Goal: Navigation & Orientation: Find specific page/section

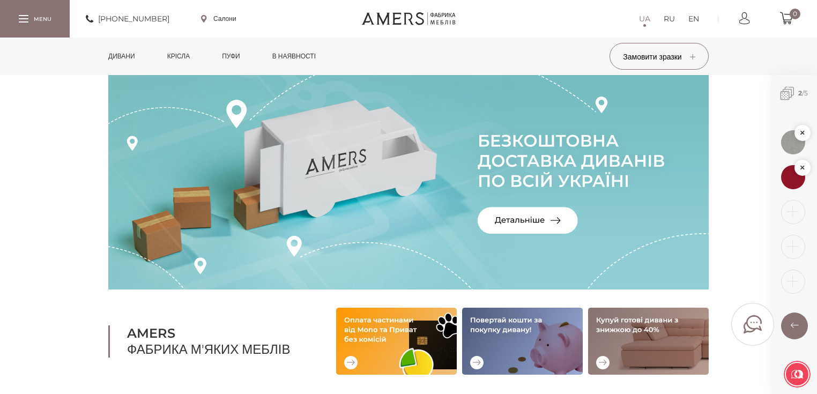
click at [131, 53] on link "Дивани" at bounding box center [121, 57] width 43 height 38
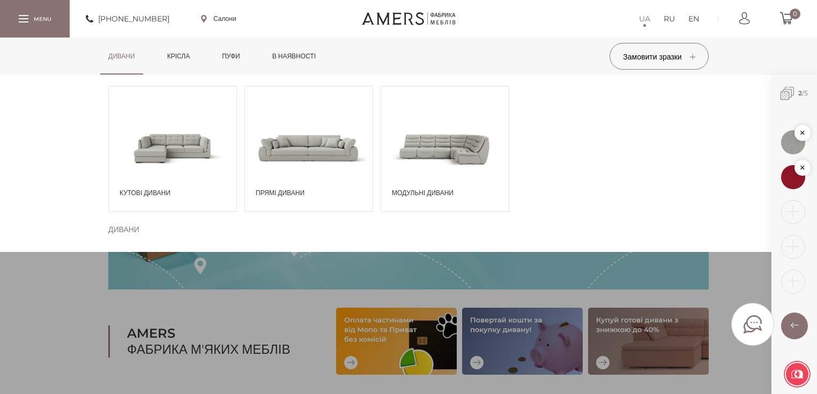
click at [443, 143] on span at bounding box center [445, 147] width 128 height 75
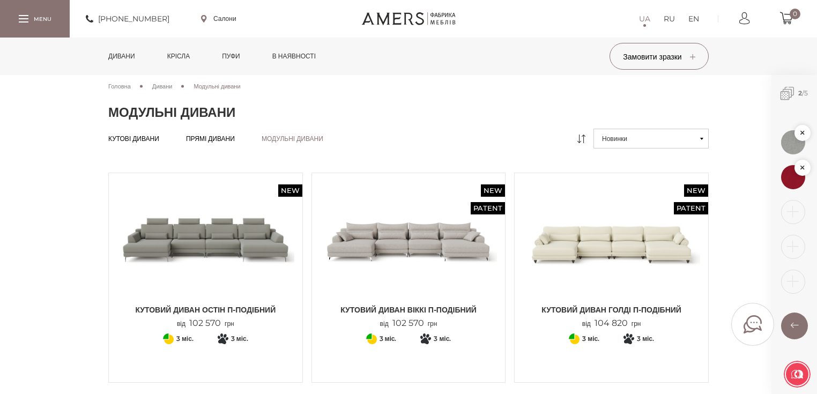
click at [125, 56] on link "Дивани" at bounding box center [121, 57] width 43 height 38
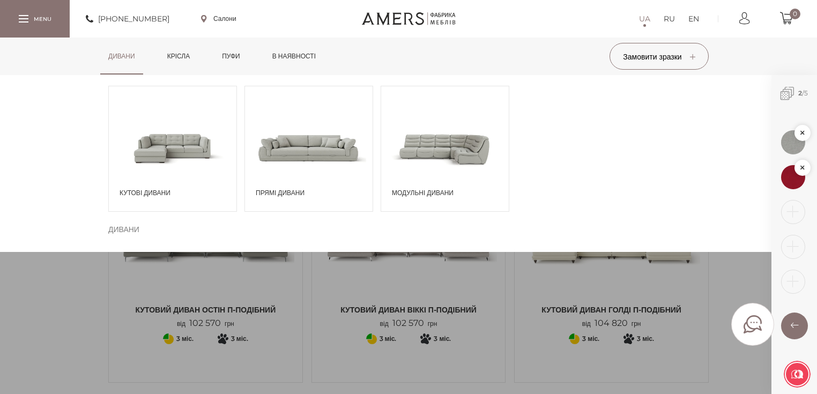
click at [442, 159] on span at bounding box center [445, 147] width 128 height 75
click at [152, 122] on span at bounding box center [173, 147] width 128 height 75
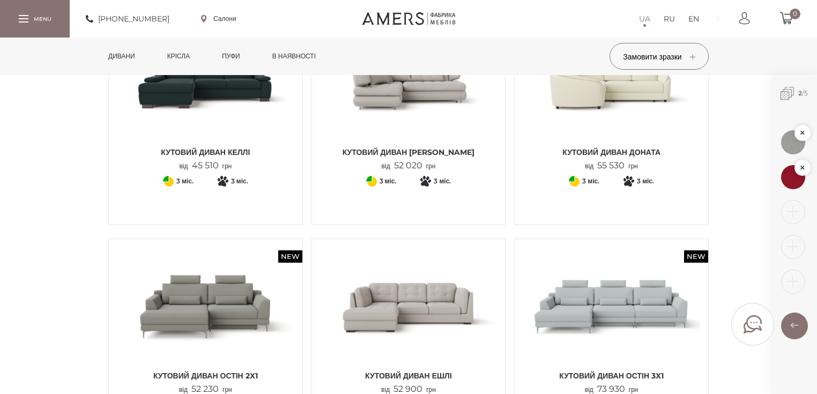
scroll to position [729, 0]
